Goal: Contribute content: Add original content to the website for others to see

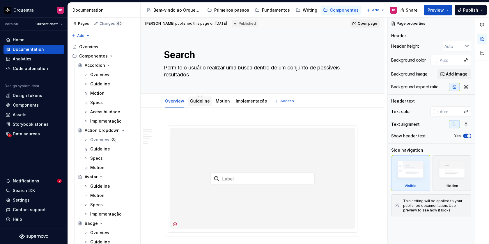
click at [202, 99] on link "Guideline" at bounding box center [200, 101] width 20 height 5
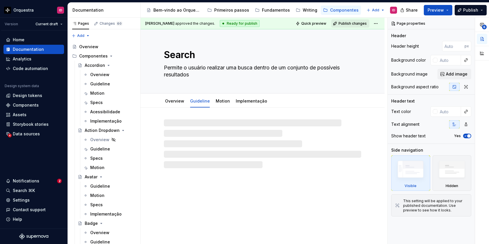
click at [353, 24] on span "Publish changes" at bounding box center [352, 23] width 28 height 5
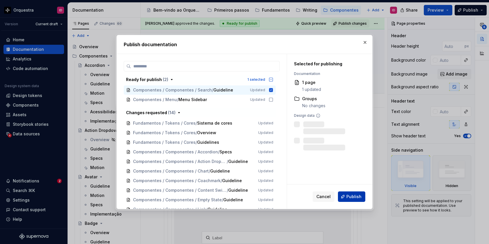
click at [352, 200] on button "Publish" at bounding box center [351, 197] width 27 height 10
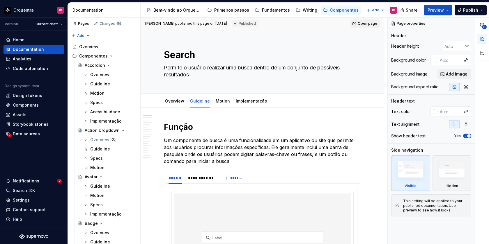
type textarea "*"
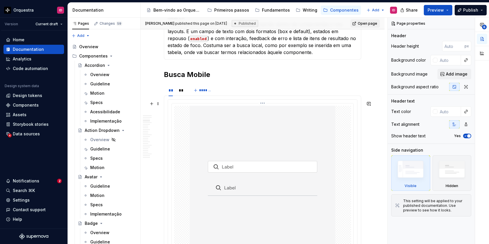
scroll to position [619, 0]
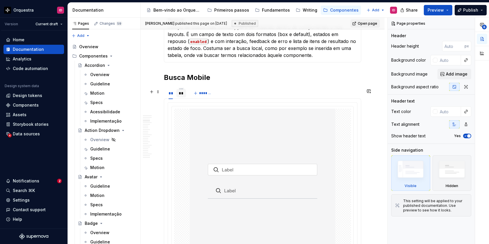
click at [180, 96] on div "**" at bounding box center [181, 94] width 5 height 6
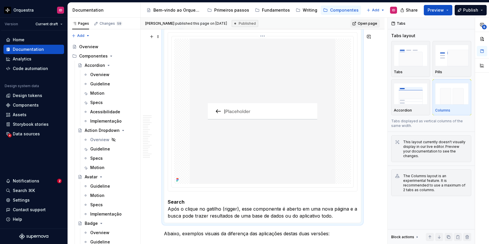
scroll to position [700, 0]
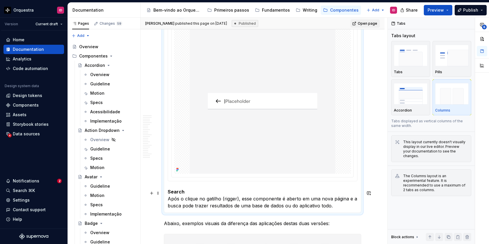
click at [224, 201] on p "Search Após o clique no gatilho (rigger), esse componente é aberto em uma nova …" at bounding box center [263, 199] width 190 height 21
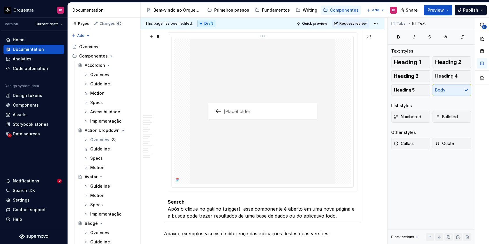
scroll to position [633, 0]
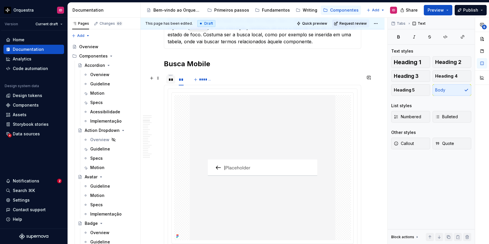
click at [170, 83] on div "**" at bounding box center [171, 80] width 4 height 6
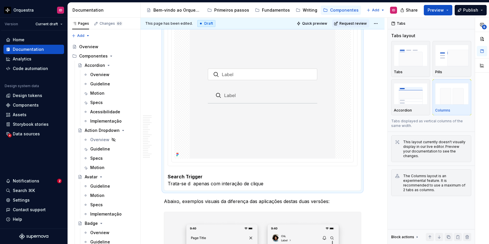
scroll to position [715, 0]
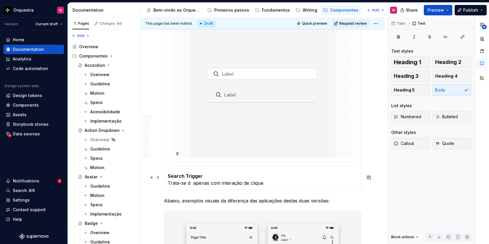
click at [191, 186] on p "Search Trigger Trata-se d apenas com interação de clique" at bounding box center [263, 180] width 190 height 14
click at [203, 186] on p "Search Trigger Trata-se apenas com interação de clique" at bounding box center [263, 180] width 190 height 14
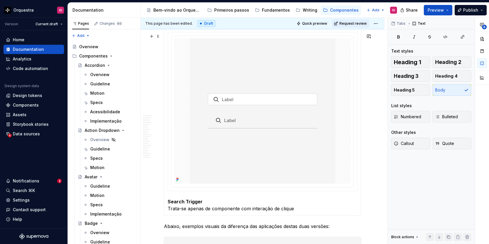
scroll to position [690, 0]
click at [376, 22] on html "Orquestra ID Version Current draft Home Documentation Analytics Code automation…" at bounding box center [244, 122] width 489 height 244
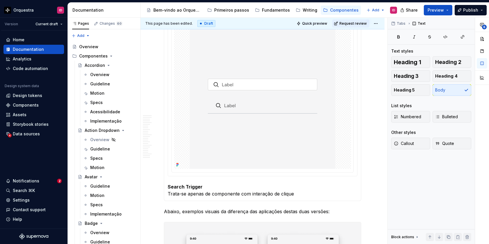
scroll to position [705, 0]
click at [297, 194] on p "Search Trigger Trata-se apenas de componente com interação de clique" at bounding box center [263, 190] width 190 height 14
click at [203, 196] on p "Search Trigger Trata-se apenas de componente com interação de clique" at bounding box center [263, 190] width 190 height 14
click at [294, 197] on p "Search Trigger Trata-se apenas representação indicativa de componente com inter…" at bounding box center [263, 190] width 190 height 14
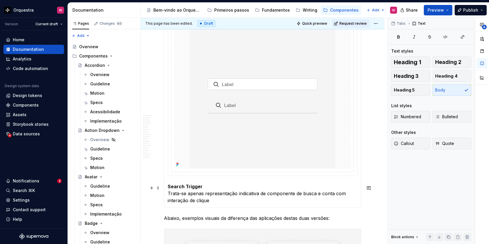
click at [219, 202] on p "Search Trigger Trata-se apenas representação indicativa de componente de busca …" at bounding box center [263, 193] width 190 height 21
click at [204, 196] on p "Search Trigger Trata-se apenas representação indicativa de componente de busca …" at bounding box center [263, 193] width 190 height 21
click at [225, 204] on p "Search Trigger Trata-se apenas de uma representação indicativa de componente de…" at bounding box center [263, 193] width 190 height 21
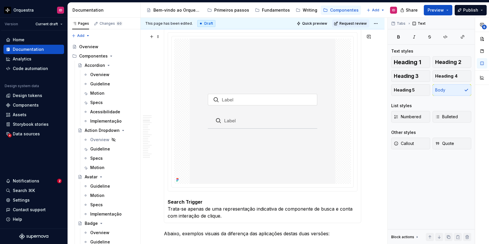
scroll to position [681, 0]
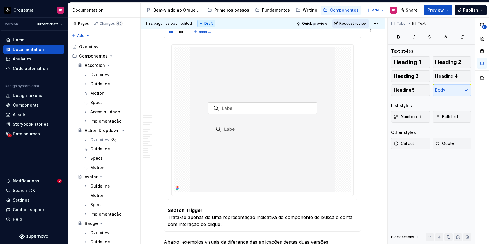
click at [353, 25] on span "Request review" at bounding box center [352, 23] width 27 height 5
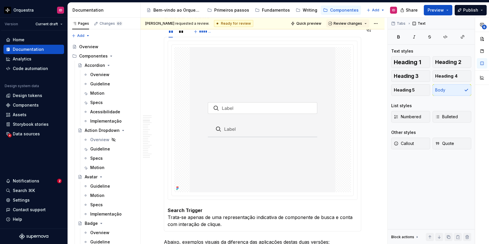
click at [353, 25] on span "Review changes" at bounding box center [348, 23] width 29 height 5
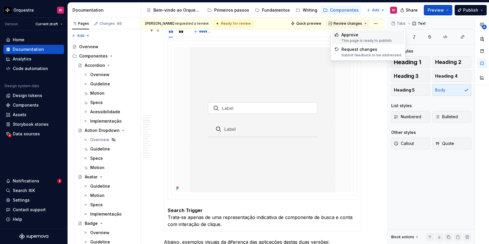
click at [350, 38] on div "This page is ready to publish." at bounding box center [366, 40] width 51 height 5
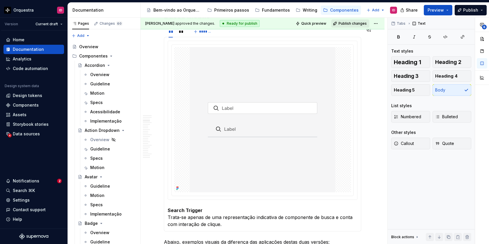
click at [358, 23] on span "Publish changes" at bounding box center [352, 23] width 28 height 5
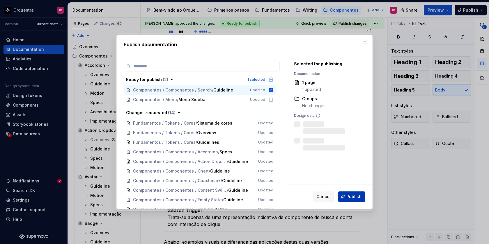
click at [350, 196] on span "Publish" at bounding box center [353, 197] width 15 height 6
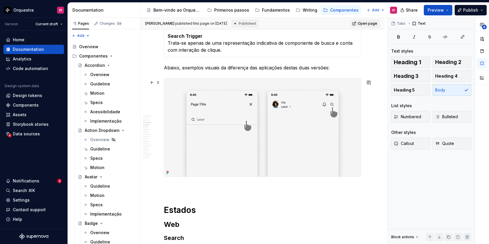
scroll to position [849, 0]
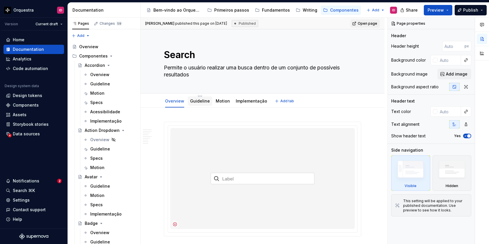
click at [203, 100] on link "Guideline" at bounding box center [200, 101] width 20 height 5
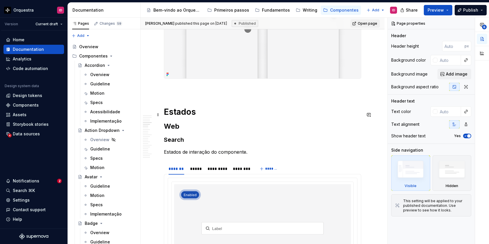
scroll to position [943, 0]
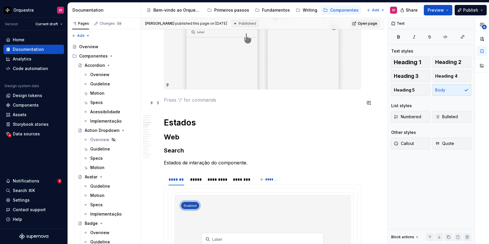
click at [173, 104] on p at bounding box center [262, 100] width 197 height 7
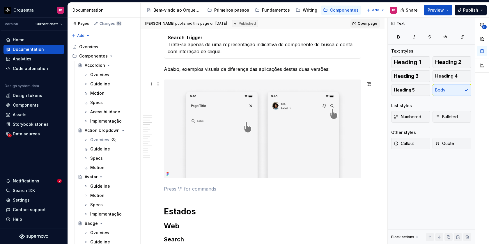
scroll to position [853, 0]
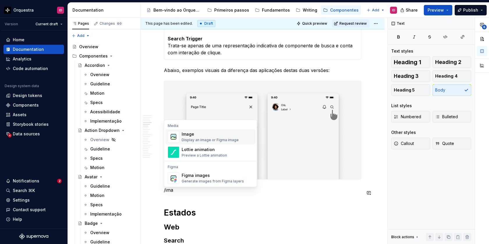
type textarea "*"
click at [198, 180] on div "Generate images from Figma layers" at bounding box center [213, 181] width 62 height 5
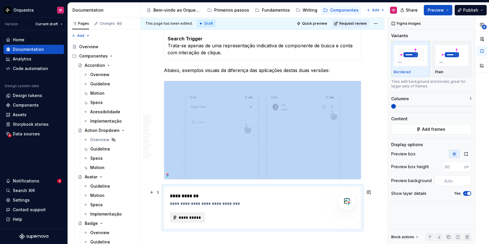
click at [198, 221] on span "**********" at bounding box center [189, 218] width 23 height 6
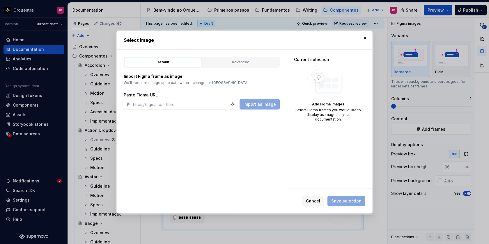
type textarea "*"
paste input "https://www.figma.com/design/EhfQCZZYD7o5ZnfBBA0w2Z/comp_Search?node-id=14008-1…"
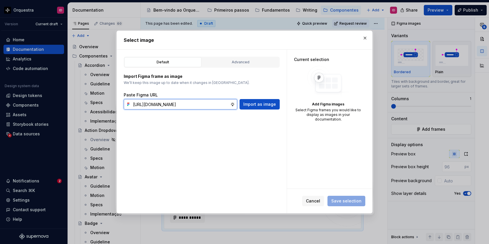
scroll to position [0, 142]
type input "https://www.figma.com/design/EhfQCZZYD7o5ZnfBBA0w2Z/comp_Search?node-id=14008-1…"
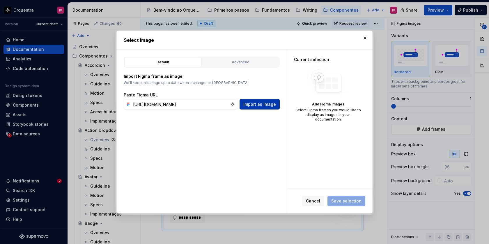
scroll to position [0, 0]
click at [263, 105] on span "Import as image" at bounding box center [259, 105] width 33 height 6
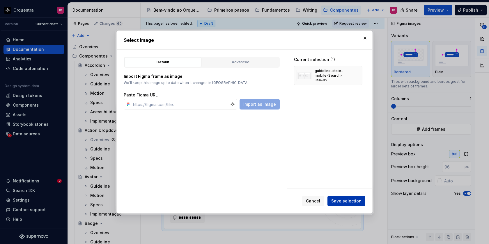
click at [357, 202] on span "Save selection" at bounding box center [346, 201] width 30 height 6
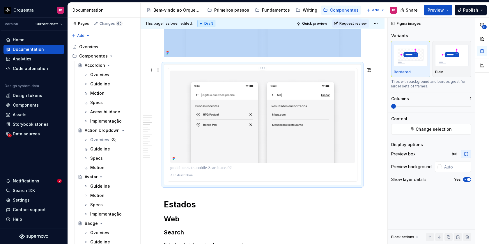
scroll to position [987, 0]
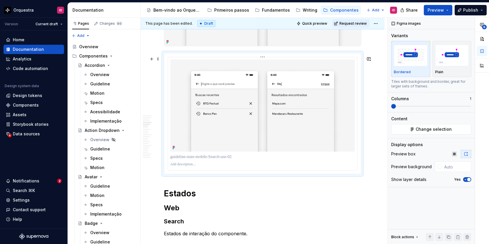
click at [255, 167] on p at bounding box center [262, 164] width 185 height 5
click at [455, 72] on div "Plain" at bounding box center [452, 72] width 34 height 5
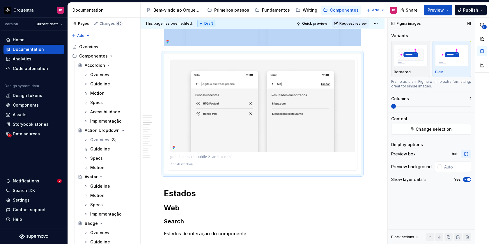
click at [466, 180] on icon "button" at bounding box center [465, 179] width 5 height 3
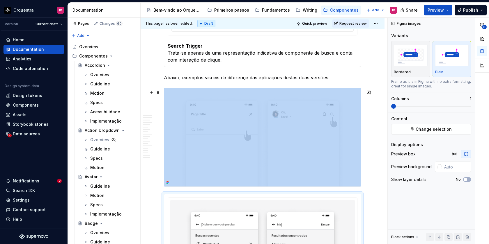
scroll to position [830, 0]
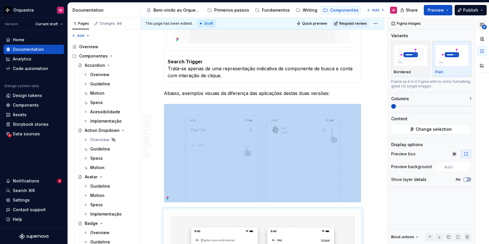
click at [482, 24] on icon "button" at bounding box center [482, 24] width 5 height 5
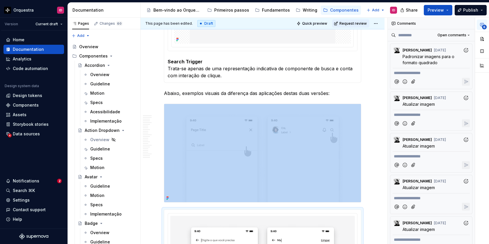
type textarea "*"
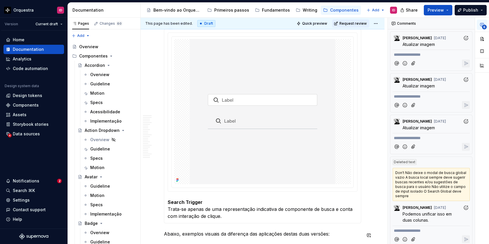
scroll to position [696, 0]
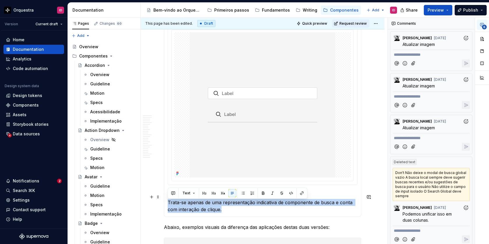
drag, startPoint x: 223, startPoint y: 214, endPoint x: 169, endPoint y: 204, distance: 55.5
click at [169, 204] on p "Search Trigger Trata-se apenas de uma representação indicativa de componente de…" at bounding box center [263, 202] width 190 height 21
copy p "Trata-se apenas de uma representação indicativa de componente de busca e conta …"
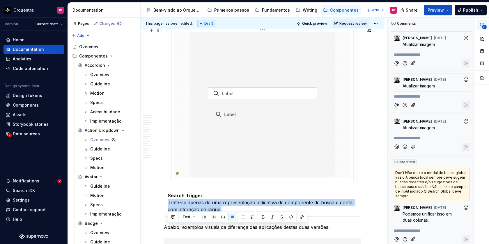
scroll to position [656, 0]
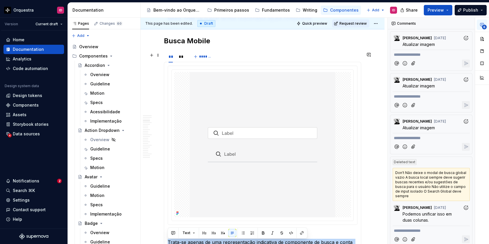
click at [181, 59] on div "**" at bounding box center [181, 57] width 5 height 6
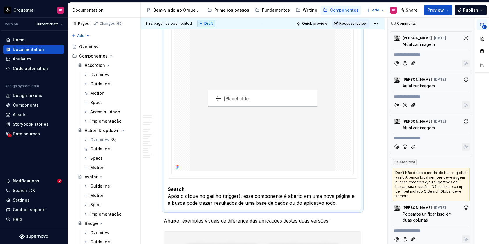
scroll to position [707, 0]
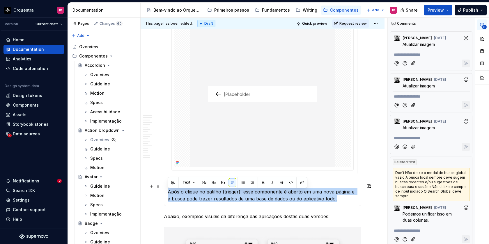
drag, startPoint x: 169, startPoint y: 194, endPoint x: 341, endPoint y: 203, distance: 172.8
click at [341, 203] on p "Search Após o clique no gatilho (trigger), esse componente é aberto em uma nova…" at bounding box center [263, 192] width 190 height 21
click at [224, 193] on p "Search Após o clique no gatilho (trigger), esse componente é aberto em uma nova…" at bounding box center [263, 192] width 190 height 21
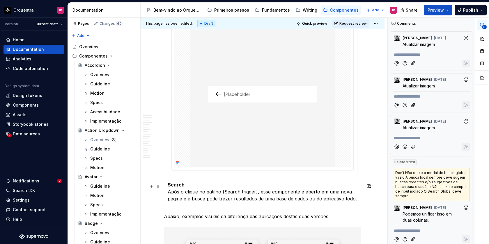
click at [242, 193] on p "Search Após o clique no gatilho (Search trigger), esse componente é aberto em u…" at bounding box center [263, 192] width 190 height 21
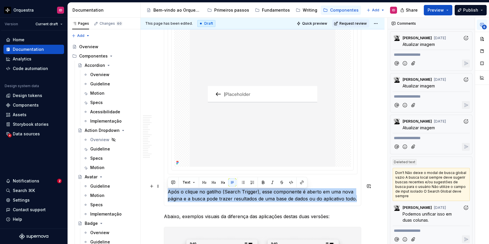
drag, startPoint x: 357, startPoint y: 201, endPoint x: 168, endPoint y: 194, distance: 189.3
click at [168, 194] on p "Search Após o clique no gatilho (Search Trigger), esse componente é aberto em u…" at bounding box center [263, 192] width 190 height 21
copy p "Após o clique no gatilho (Search Trigger), esse componente é aberto em uma nova…"
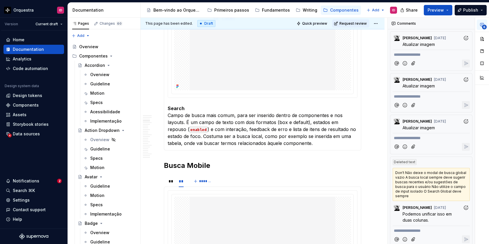
scroll to position [516, 0]
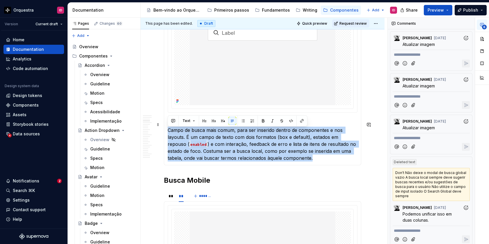
drag, startPoint x: 169, startPoint y: 132, endPoint x: 282, endPoint y: 161, distance: 116.8
click at [282, 161] on p "Search Campo de busca mais comum, para ser inserido dentro de componentes e nos…" at bounding box center [263, 141] width 190 height 42
copy p "Campo de busca mais comum, para ser inserido dentro de componentes e nos layout…"
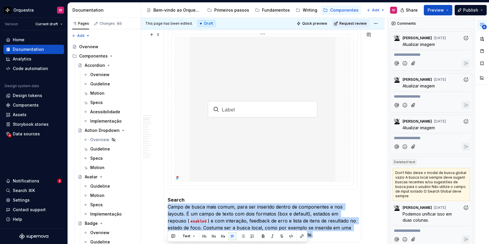
scroll to position [397, 0]
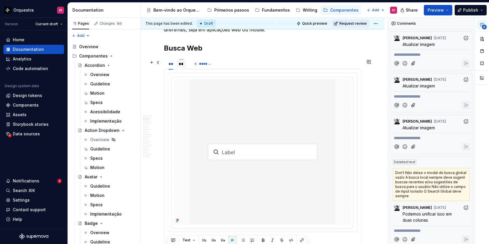
click at [181, 66] on div "**" at bounding box center [181, 64] width 5 height 6
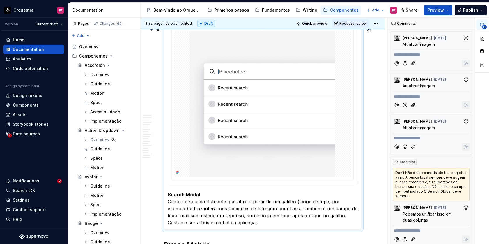
scroll to position [455, 0]
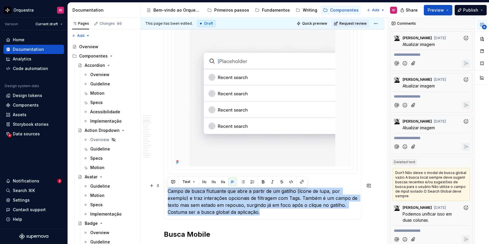
drag, startPoint x: 168, startPoint y: 194, endPoint x: 228, endPoint y: 212, distance: 62.5
click at [228, 212] on p "Search Modal Campo de busca flutuante que abre a partir de um gatilho (ícone de…" at bounding box center [263, 198] width 190 height 35
copy p "Campo de busca flutuante que abre a partir de um gatilho (ícone de lupa, por ex…"
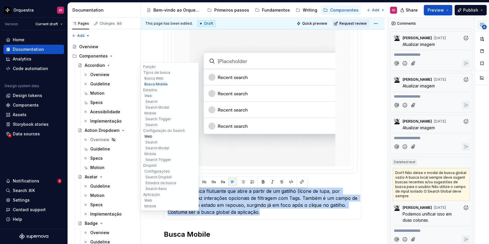
click at [149, 134] on button "Web" at bounding box center [169, 137] width 55 height 6
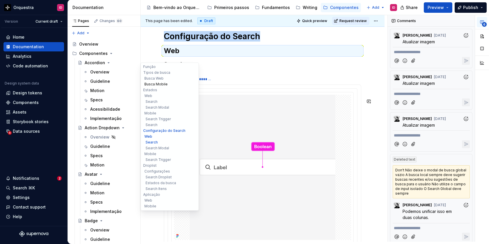
scroll to position [1791, 0]
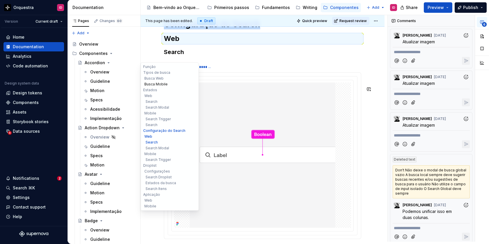
click at [156, 84] on button "Busca Mobile" at bounding box center [169, 84] width 55 height 6
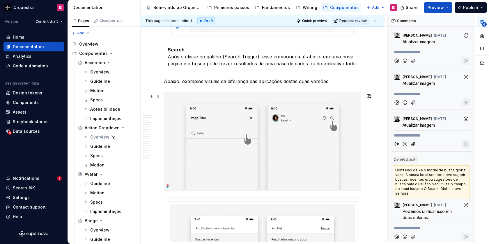
scroll to position [840, 0]
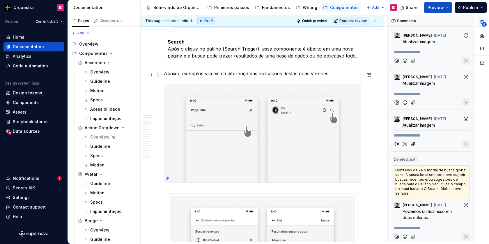
click at [164, 75] on p "Abaixo, exemplos visuais da diferença das aplicações destas duas versões:" at bounding box center [262, 73] width 197 height 7
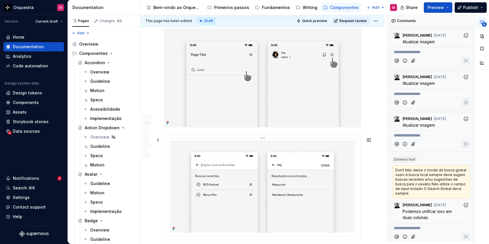
scroll to position [934, 0]
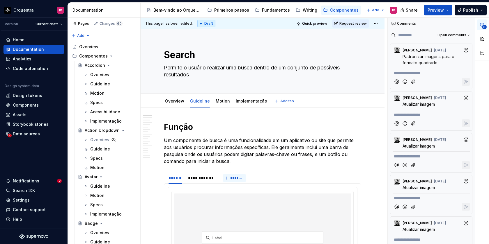
type textarea "*"
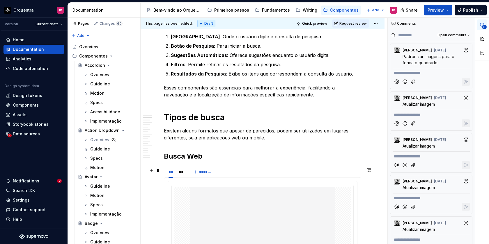
scroll to position [289, 0]
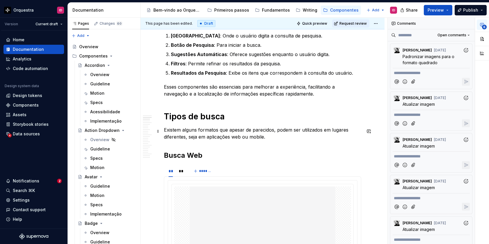
click at [275, 133] on p "Existem alguns formatos que apesar de parecidos, podem ser utilizados em lugare…" at bounding box center [262, 134] width 197 height 14
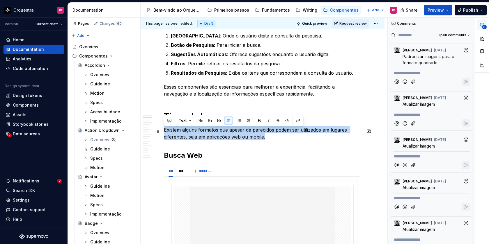
drag, startPoint x: 265, startPoint y: 140, endPoint x: 163, endPoint y: 131, distance: 102.6
copy p "Existem alguns formatos que apesar de parecidos podem ser utilizados em lugares…"
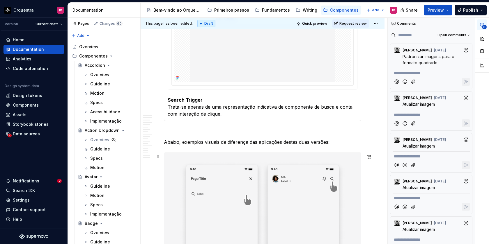
scroll to position [756, 0]
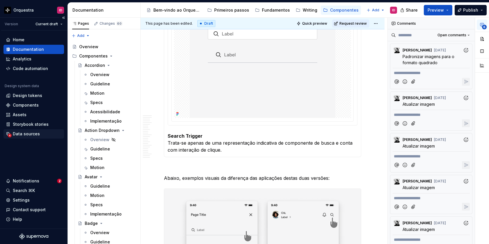
click at [28, 134] on div "Data sources" at bounding box center [26, 134] width 27 height 6
click at [34, 180] on div "Notifications" at bounding box center [26, 181] width 26 height 6
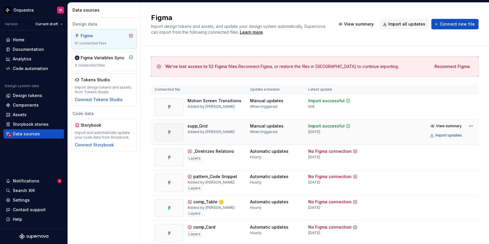
click at [404, 137] on html "Orquestra ID Version Current draft Home Documentation Analytics Code automation…" at bounding box center [244, 122] width 489 height 244
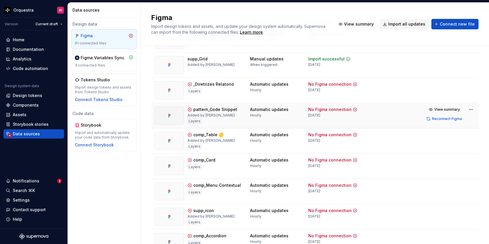
scroll to position [109, 0]
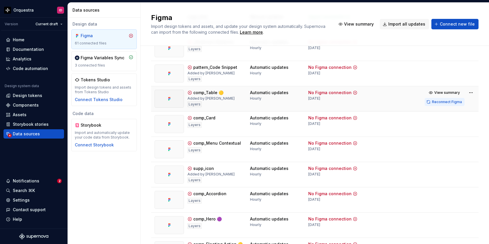
click at [454, 104] on span "Reconnect Figma" at bounding box center [447, 102] width 30 height 5
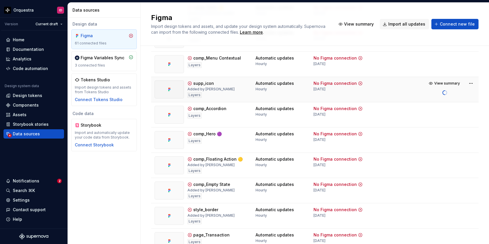
scroll to position [169, 0]
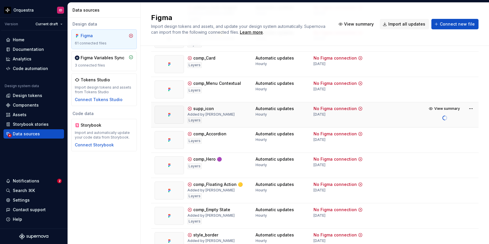
click at [391, 117] on td at bounding box center [396, 114] width 51 height 25
click at [470, 108] on html "Orquestra ID Version Current draft Home Documentation Analytics Code automation…" at bounding box center [244, 122] width 489 height 244
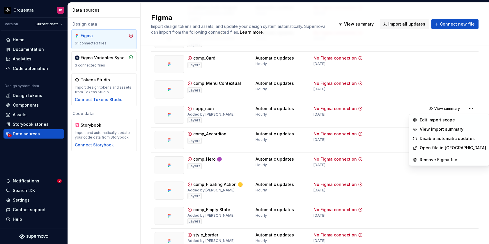
click at [393, 116] on html "Orquestra ID Version Current draft Home Documentation Analytics Code automation…" at bounding box center [244, 122] width 489 height 244
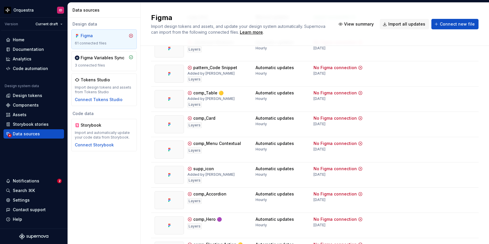
scroll to position [99, 0]
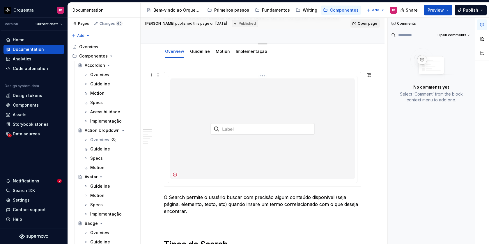
scroll to position [48, 0]
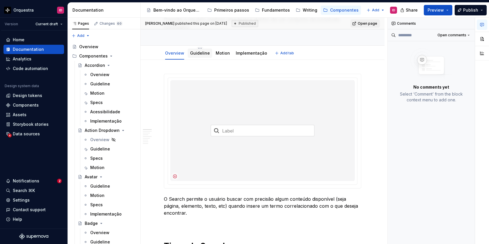
click at [201, 58] on div "Guideline" at bounding box center [200, 53] width 24 height 10
click at [196, 55] on link "Guideline" at bounding box center [200, 53] width 20 height 5
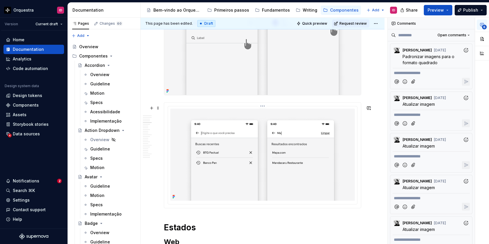
scroll to position [935, 0]
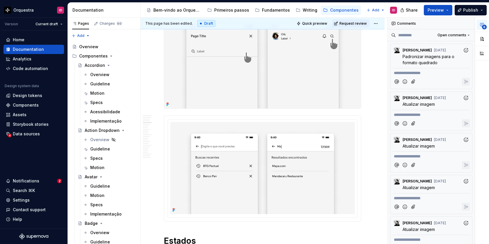
click at [178, 109] on div at bounding box center [262, 59] width 197 height 99
type textarea "*"
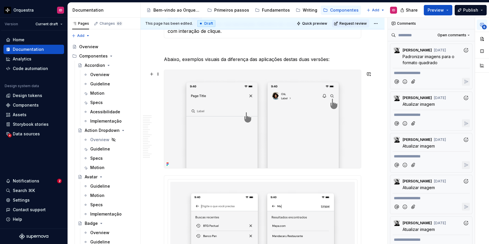
scroll to position [859, 0]
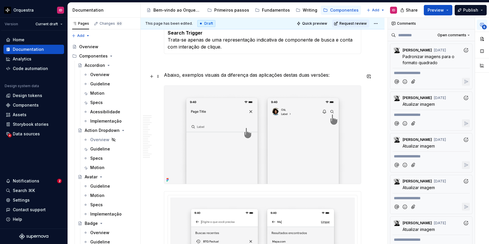
click at [331, 78] on p "Abaixo, exemplos visuais da diferença das aplicações destas duas versões:" at bounding box center [262, 75] width 197 height 7
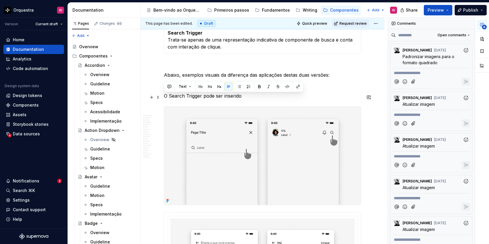
drag, startPoint x: 245, startPoint y: 99, endPoint x: 165, endPoint y: 98, distance: 79.5
click at [165, 98] on p "O Search Trigger pode ser inserido" at bounding box center [262, 96] width 197 height 7
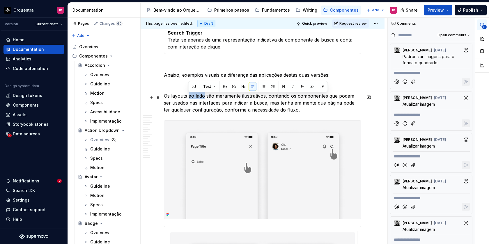
drag, startPoint x: 203, startPoint y: 98, endPoint x: 189, endPoint y: 98, distance: 14.6
click at [189, 98] on p "Os layouts ao lado são meramente ilustrativos, contendo os componentes que pode…" at bounding box center [262, 103] width 197 height 21
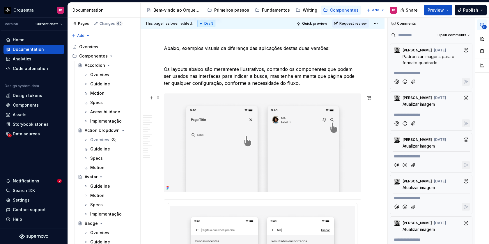
scroll to position [887, 0]
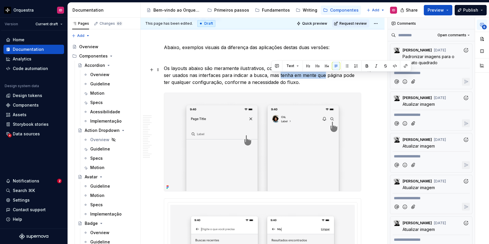
drag, startPoint x: 316, startPoint y: 77, endPoint x: 272, endPoint y: 77, distance: 44.8
click at [272, 77] on p "Os layouts abaixo são meramente ilustrativos, contendo os componentes que podem…" at bounding box center [262, 75] width 197 height 21
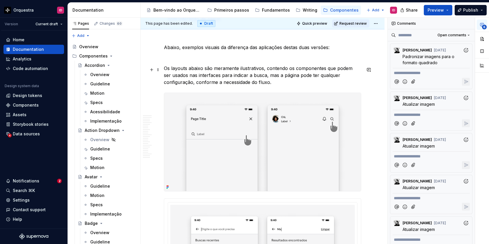
click at [250, 84] on p "Os layouts abaixo são meramente ilustrativos, contendo os componentes que podem…" at bounding box center [262, 75] width 197 height 21
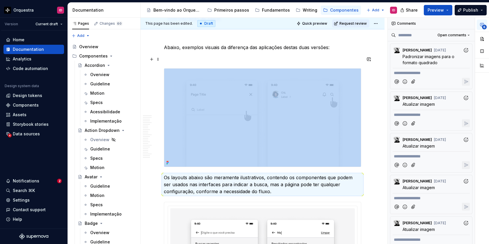
click at [166, 61] on p at bounding box center [262, 57] width 197 height 7
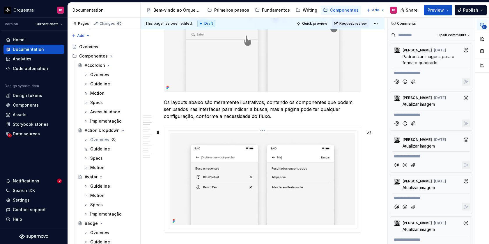
scroll to position [993, 0]
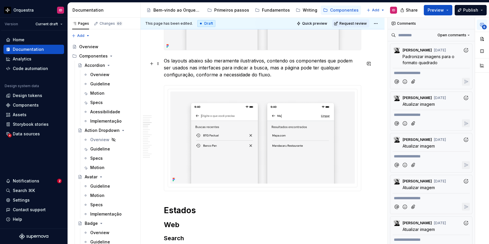
click at [243, 78] on p "Os layouts abaixo são meramente ilustrativos, contendo os componentes que podem…" at bounding box center [262, 67] width 197 height 21
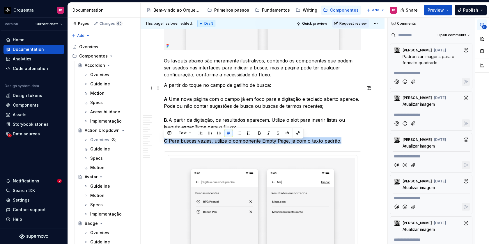
drag, startPoint x: 257, startPoint y: 145, endPoint x: 163, endPoint y: 142, distance: 93.8
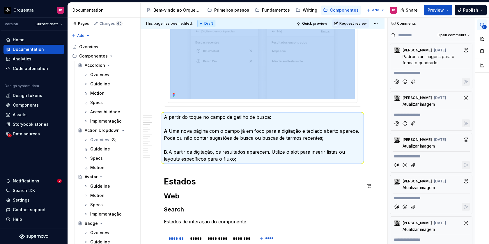
scroll to position [1051, 0]
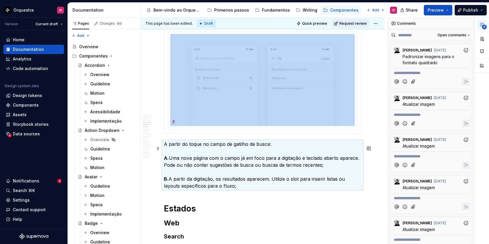
click at [246, 178] on p "A partir do toque no campo de gatilho de busca: A. Uma nova página com o campo …" at bounding box center [262, 165] width 197 height 49
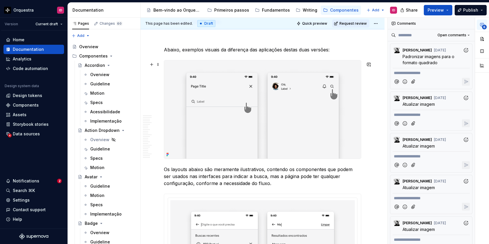
scroll to position [883, 0]
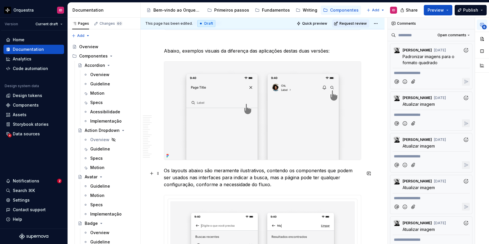
click at [165, 174] on p "Os layouts abaixo são meramente ilustrativos, contendo os componentes que podem…" at bounding box center [262, 177] width 197 height 21
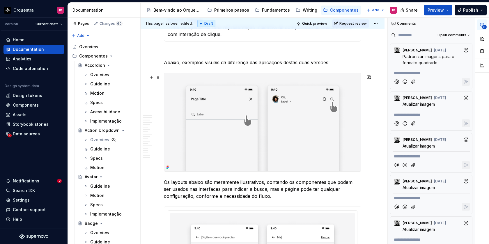
scroll to position [872, 0]
click at [361, 194] on p "Os layouts abaixo são meramente ilustrativos, contendo os componentes que podem…" at bounding box center [262, 189] width 197 height 21
click at [291, 200] on p "Os layouts abaixo são meramente ilustrativos, contendo os componentes que podem…" at bounding box center [262, 189] width 197 height 21
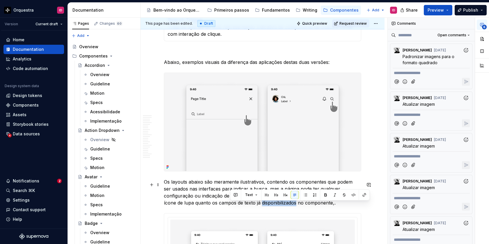
click at [258, 207] on p "Os layouts abaixo são meramente ilustrativos, contendo os componentes que podem…" at bounding box center [262, 193] width 197 height 28
click at [302, 207] on p "Os layouts abaixo são meramente ilustrativos, contendo os componentes que podem…" at bounding box center [262, 193] width 197 height 28
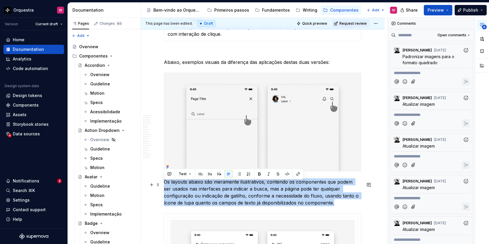
drag, startPoint x: 305, startPoint y: 207, endPoint x: 164, endPoint y: 186, distance: 142.9
click at [164, 186] on p "Os layouts abaixo são meramente ilustrativos, contendo os componentes que podem…" at bounding box center [262, 193] width 197 height 28
click at [179, 188] on p "Os layouts abaixo são meramente ilustrativos, contendo os componentes que podem…" at bounding box center [262, 193] width 197 height 28
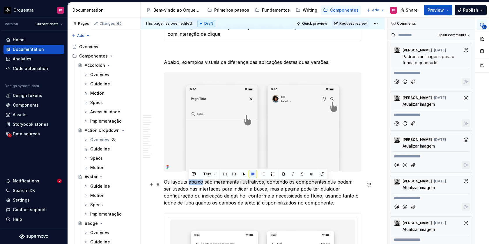
drag, startPoint x: 203, startPoint y: 185, endPoint x: 189, endPoint y: 185, distance: 13.4
click at [189, 185] on p "Os layouts abaixo são meramente ilustrativos, contendo os componentes que podem…" at bounding box center [262, 193] width 197 height 28
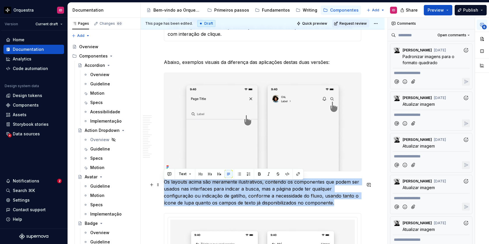
drag, startPoint x: 305, startPoint y: 208, endPoint x: 164, endPoint y: 186, distance: 142.5
click at [164, 186] on p "Os layouts acima são meramente ilustrativos, contendo os componentes que podem …" at bounding box center [262, 193] width 197 height 28
copy p "Os layouts acima são meramente ilustrativos, contendo os componentes que podem …"
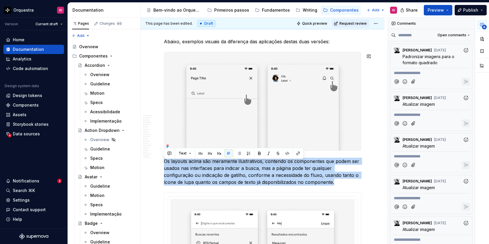
scroll to position [893, 0]
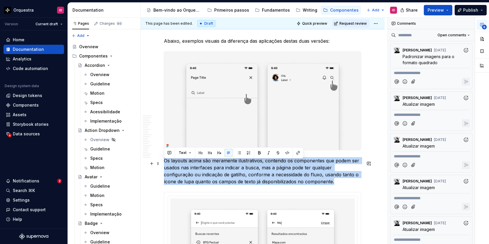
click at [294, 180] on p "Os layouts acima são meramente ilustrativos, contendo os componentes que podem …" at bounding box center [262, 171] width 197 height 28
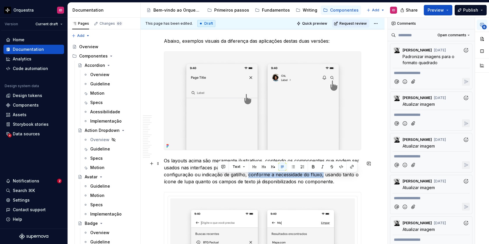
drag, startPoint x: 293, startPoint y: 178, endPoint x: 218, endPoint y: 180, distance: 74.8
click at [218, 180] on p "Os layouts acima são meramente ilustrativos, contendo os componentes que podem …" at bounding box center [262, 171] width 197 height 28
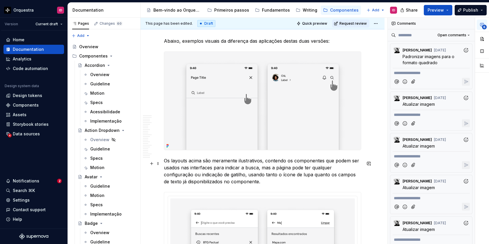
click at [192, 185] on p "Os layouts acima são meramente ilustrativos, contendo os componentes que podem …" at bounding box center [262, 171] width 197 height 28
click at [196, 185] on p "Os layouts acima são meramente ilustrativos, contendo os componentes que podem …" at bounding box center [262, 171] width 197 height 28
click at [237, 185] on p "Os layouts acima são meramente ilustrativos, contendo os componentes que podem …" at bounding box center [262, 171] width 197 height 28
click at [262, 185] on p "Os layouts acima são meramente ilustrativos, contendo os componentes que podem …" at bounding box center [262, 171] width 197 height 28
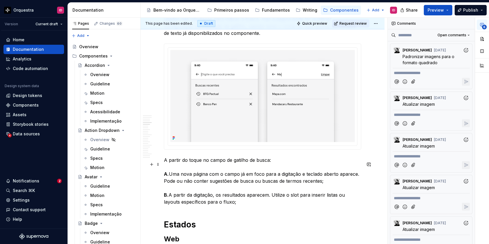
scroll to position [1044, 0]
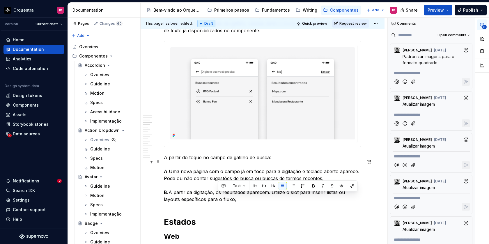
drag, startPoint x: 273, startPoint y: 197, endPoint x: 286, endPoint y: 205, distance: 14.6
click at [286, 203] on p "A partir do toque no campo de gatilho de busca: A. Uma nova página com o campo …" at bounding box center [262, 178] width 197 height 49
click at [293, 200] on p "A partir do toque no campo de gatilho de busca: A. Uma nova página com o campo …" at bounding box center [262, 178] width 197 height 49
drag, startPoint x: 310, startPoint y: 197, endPoint x: 274, endPoint y: 198, distance: 36.1
click at [274, 198] on p "A partir do toque no campo de gatilho de busca: A. Uma nova página com o campo …" at bounding box center [262, 178] width 197 height 49
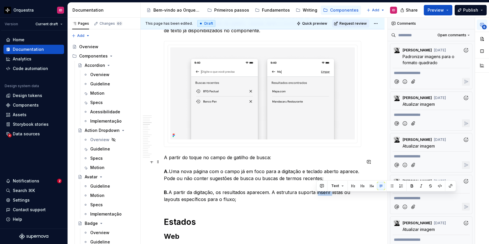
drag, startPoint x: 330, startPoint y: 197, endPoint x: 316, endPoint y: 197, distance: 13.7
click at [316, 197] on p "A partir do toque no campo de gatilho de busca: A. Uma nova página com o campo …" at bounding box center [262, 178] width 197 height 49
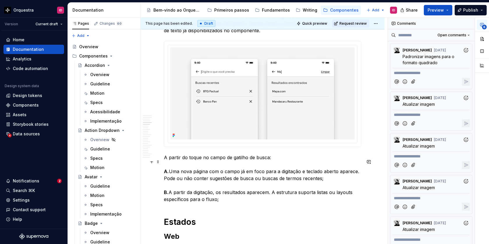
click at [222, 203] on p "A partir do toque no campo de gatilho de busca: A. Uma nova página com o campo …" at bounding box center [262, 178] width 197 height 49
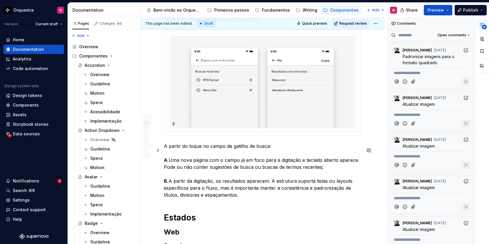
scroll to position [1054, 0]
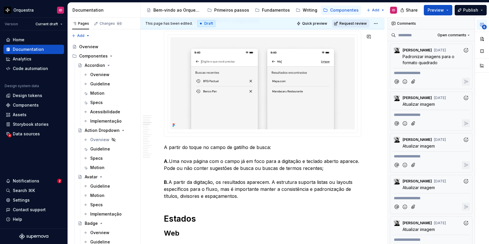
click at [349, 21] on span "Request review" at bounding box center [352, 23] width 27 height 5
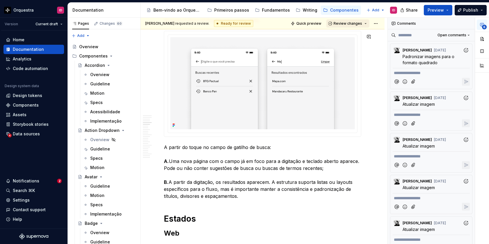
click at [346, 24] on span "Review changes" at bounding box center [348, 23] width 29 height 5
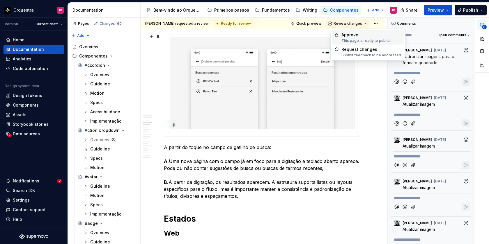
click at [347, 36] on div "Approve" at bounding box center [366, 35] width 51 height 6
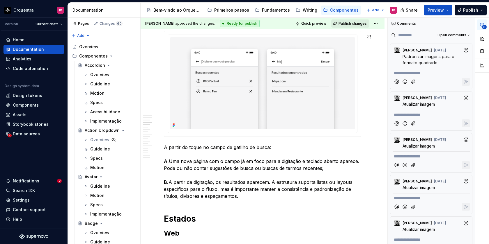
click at [349, 24] on span "Publish changes" at bounding box center [352, 23] width 28 height 5
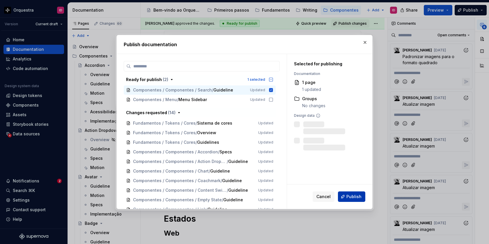
click at [359, 199] on span "Publish" at bounding box center [353, 197] width 15 height 6
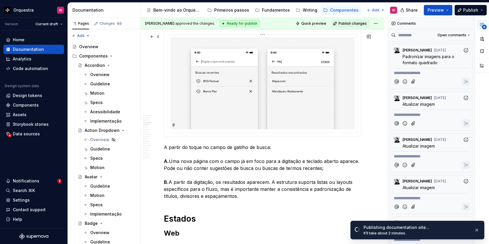
click at [292, 99] on img at bounding box center [262, 83] width 185 height 92
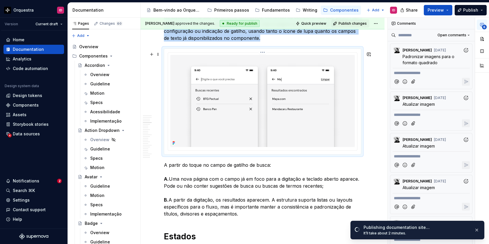
scroll to position [1036, 0]
click at [484, 39] on button "button" at bounding box center [482, 39] width 10 height 10
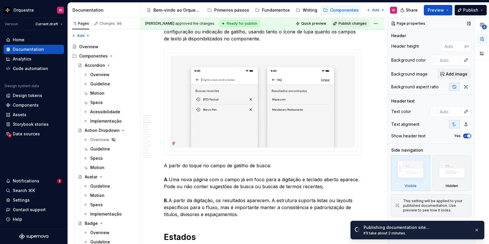
click at [466, 136] on icon "button" at bounding box center [465, 136] width 1 height 1
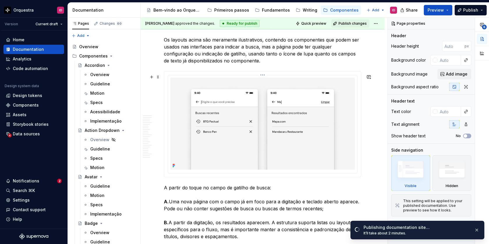
scroll to position [1012, 0]
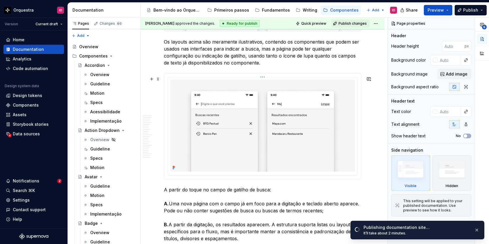
click at [302, 139] on img at bounding box center [262, 126] width 185 height 92
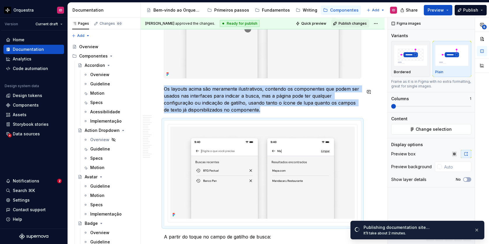
scroll to position [957, 0]
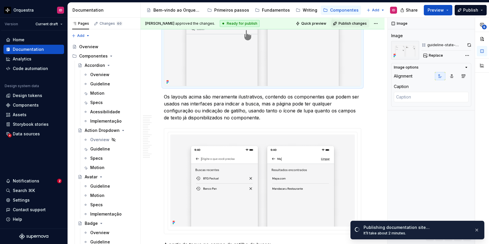
click at [305, 58] on img at bounding box center [262, 37] width 197 height 98
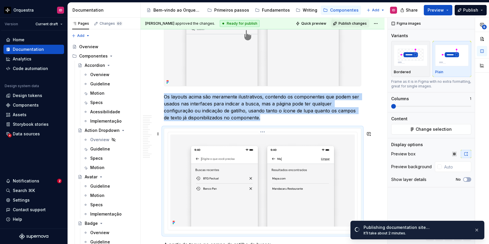
click at [300, 180] on img at bounding box center [262, 181] width 185 height 92
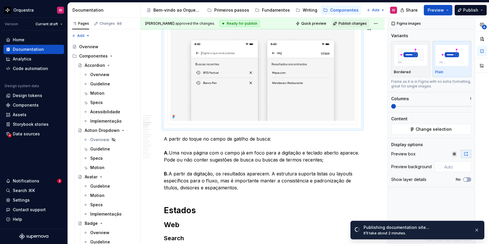
scroll to position [1063, 0]
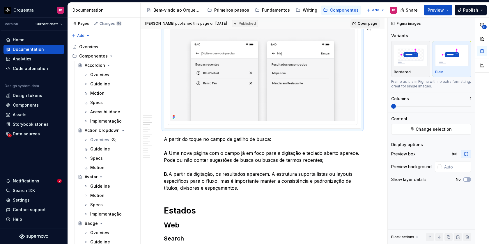
type textarea "*"
